Goal: Find specific page/section: Find specific page/section

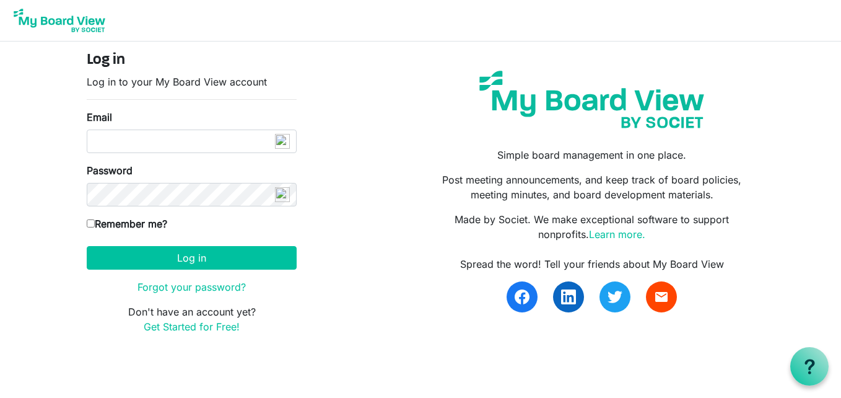
type input "[EMAIL_ADDRESS][DOMAIN_NAME]"
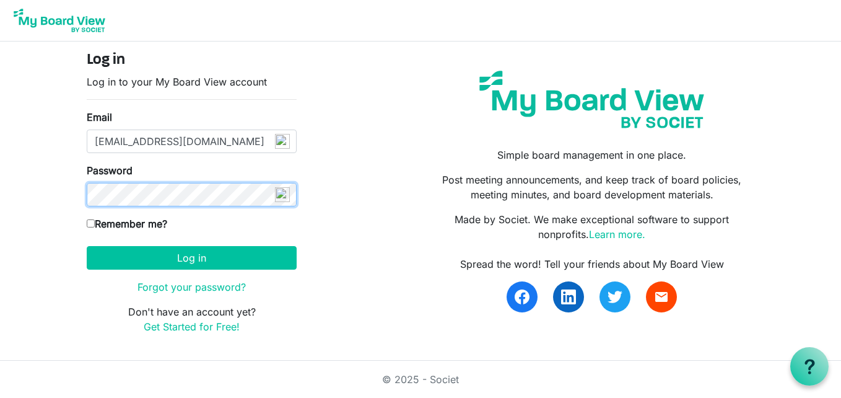
click at [87, 246] on button "Log in" at bounding box center [192, 258] width 210 height 24
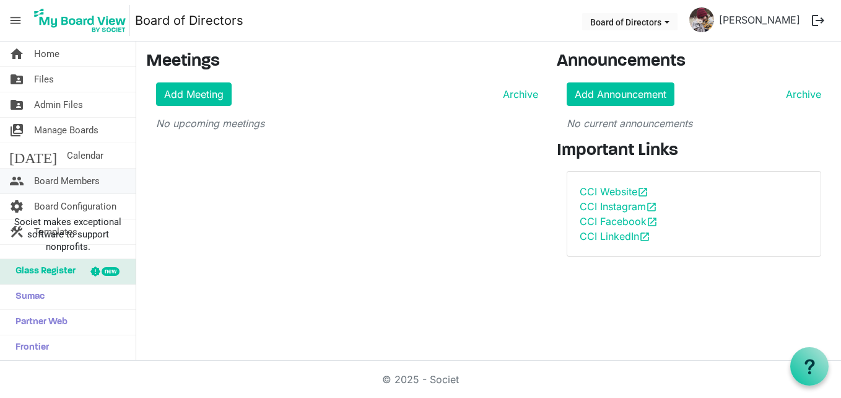
click at [74, 177] on span "Board Members" at bounding box center [67, 180] width 66 height 25
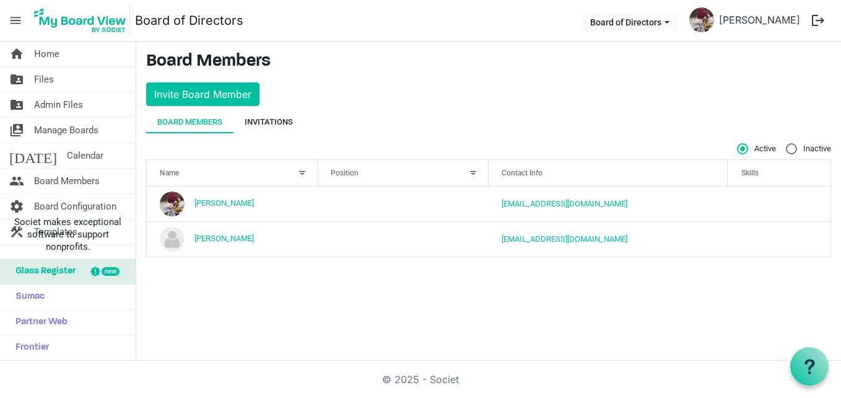
click at [252, 123] on div "Invitations" at bounding box center [269, 122] width 48 height 12
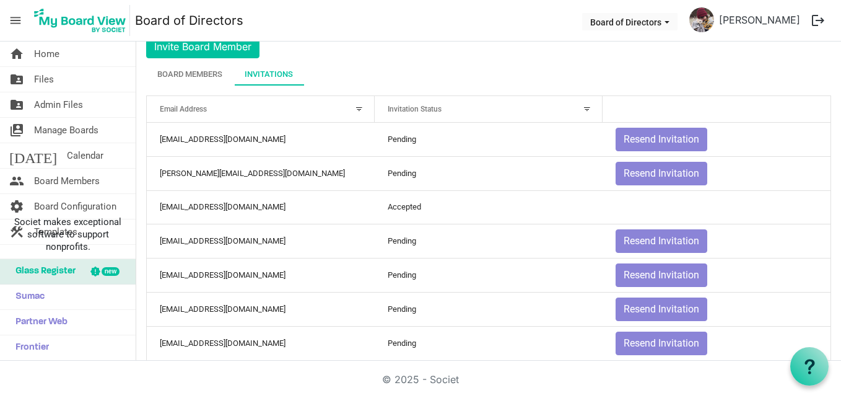
scroll to position [68, 0]
